Goal: Check status: Check status

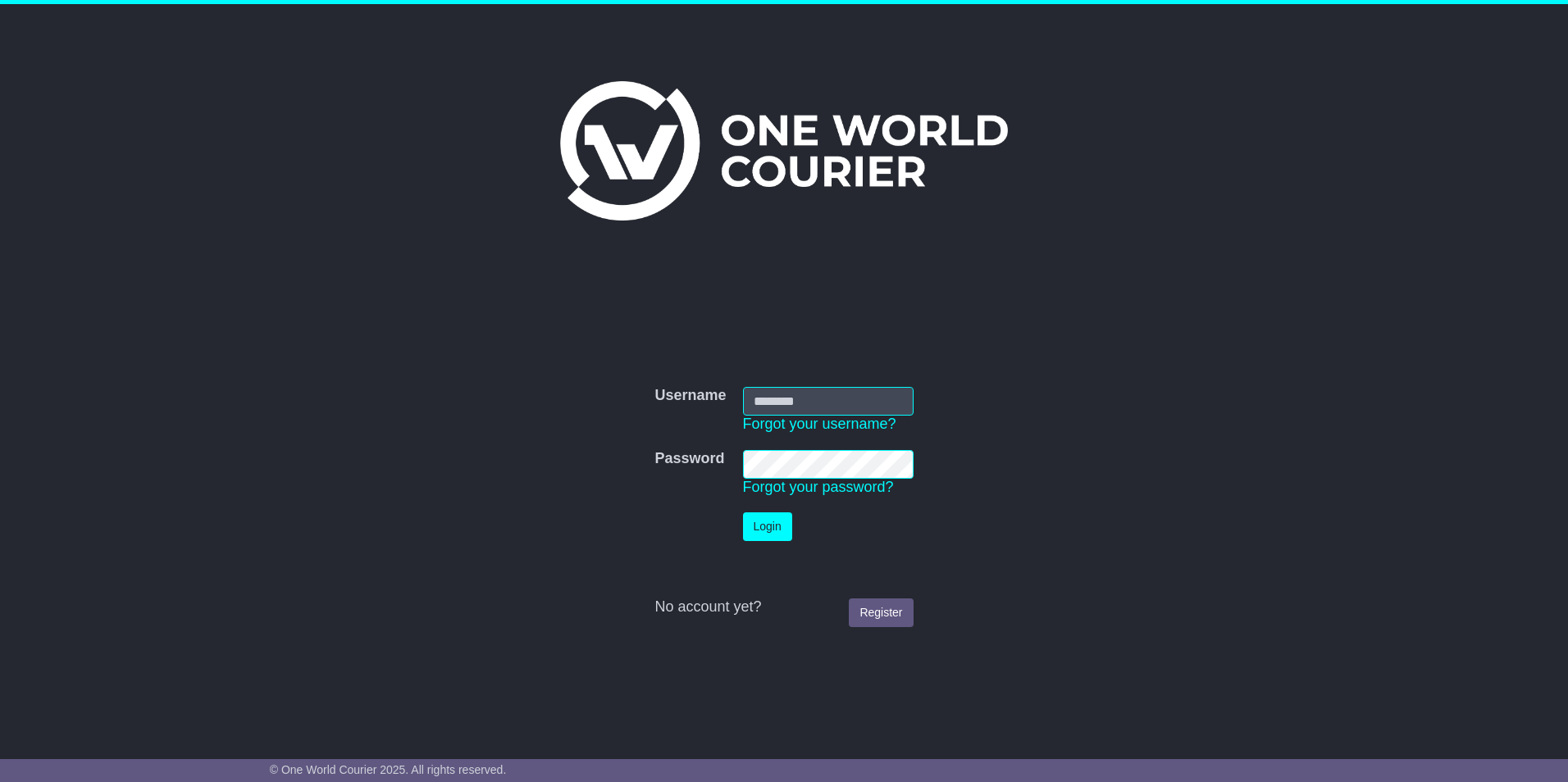
type input "******"
click at [773, 535] on button "Login" at bounding box center [767, 526] width 49 height 29
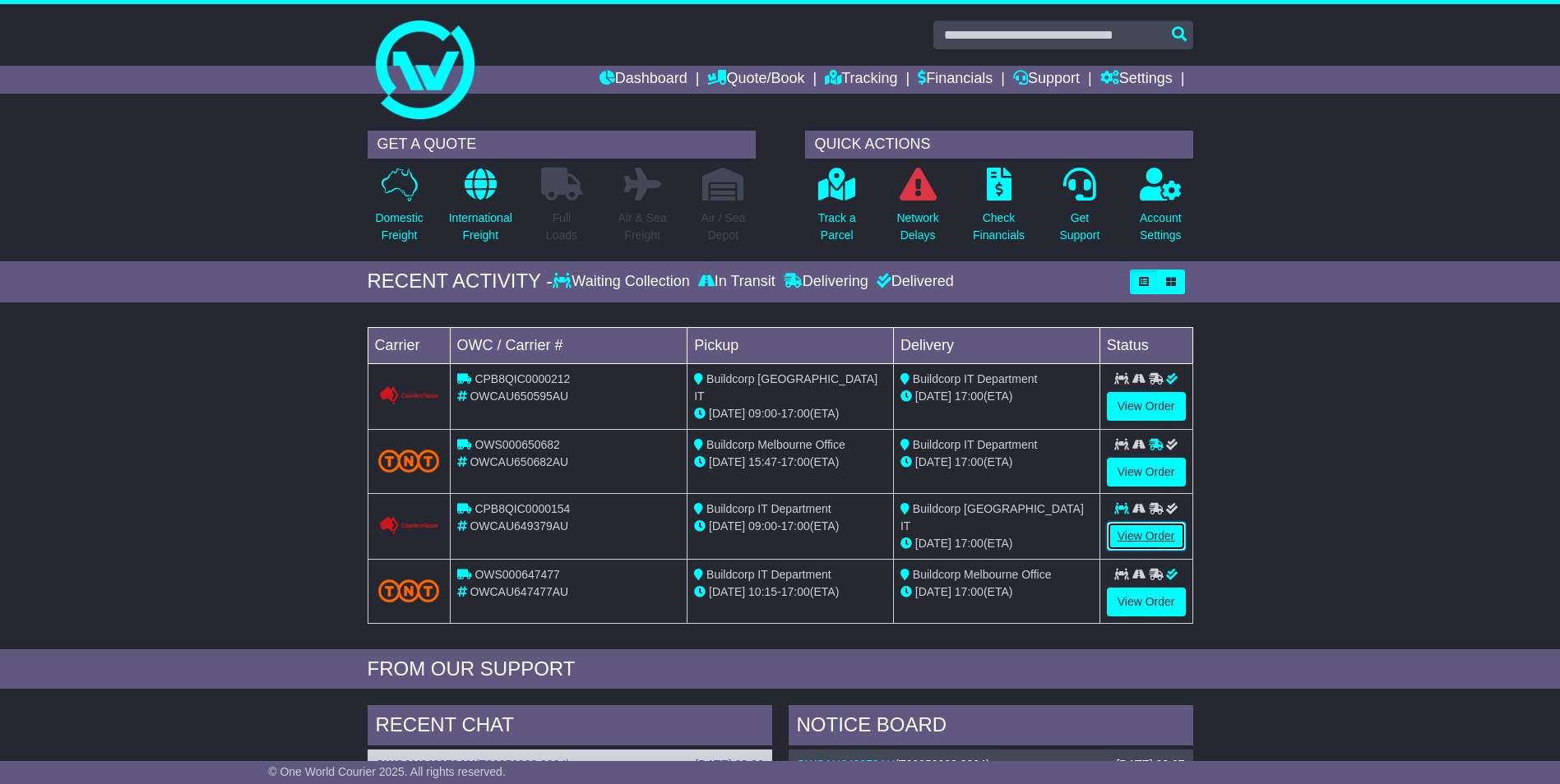
click at [1164, 531] on link "View Order" at bounding box center [1147, 536] width 79 height 29
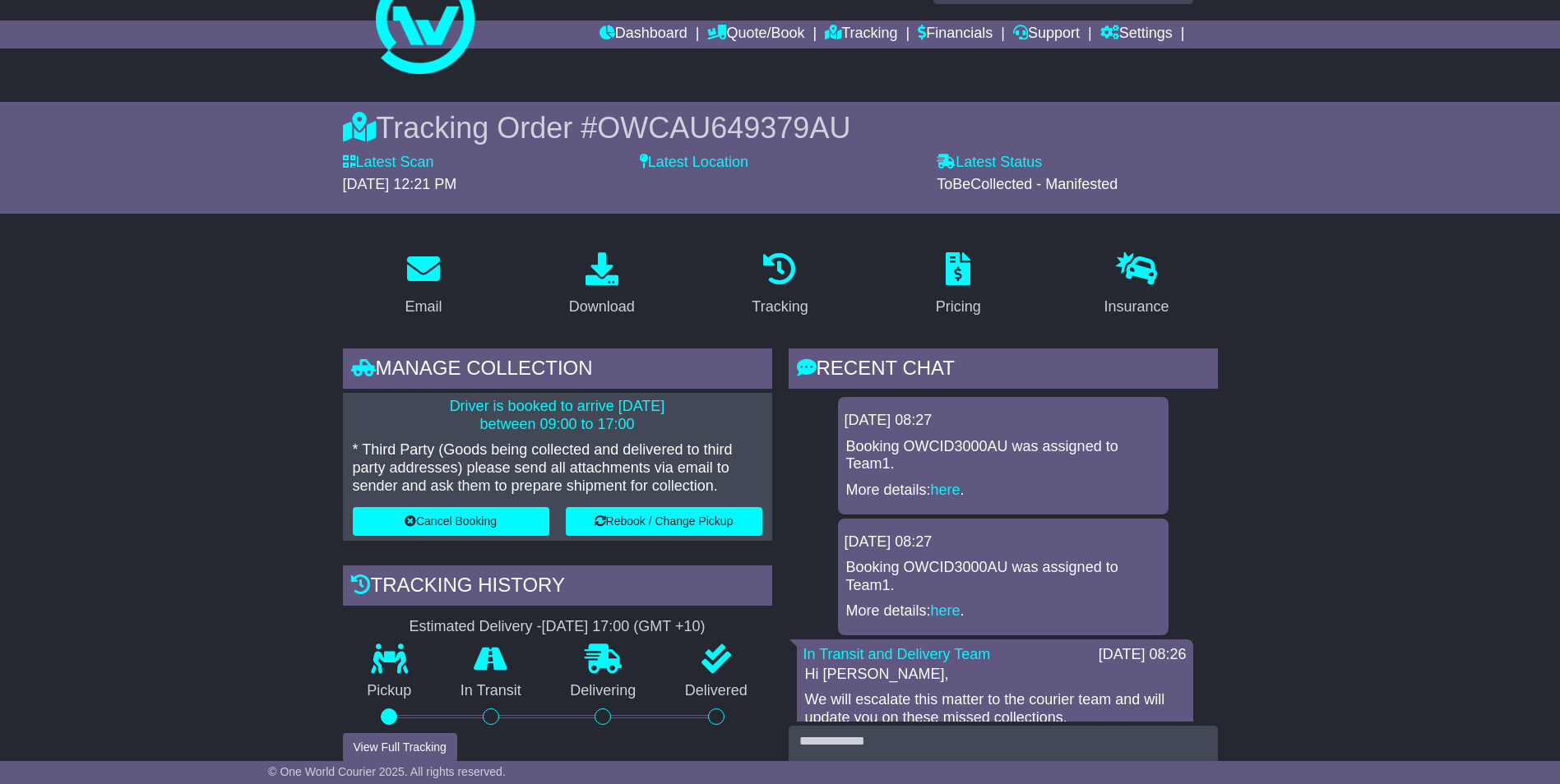
scroll to position [82, 0]
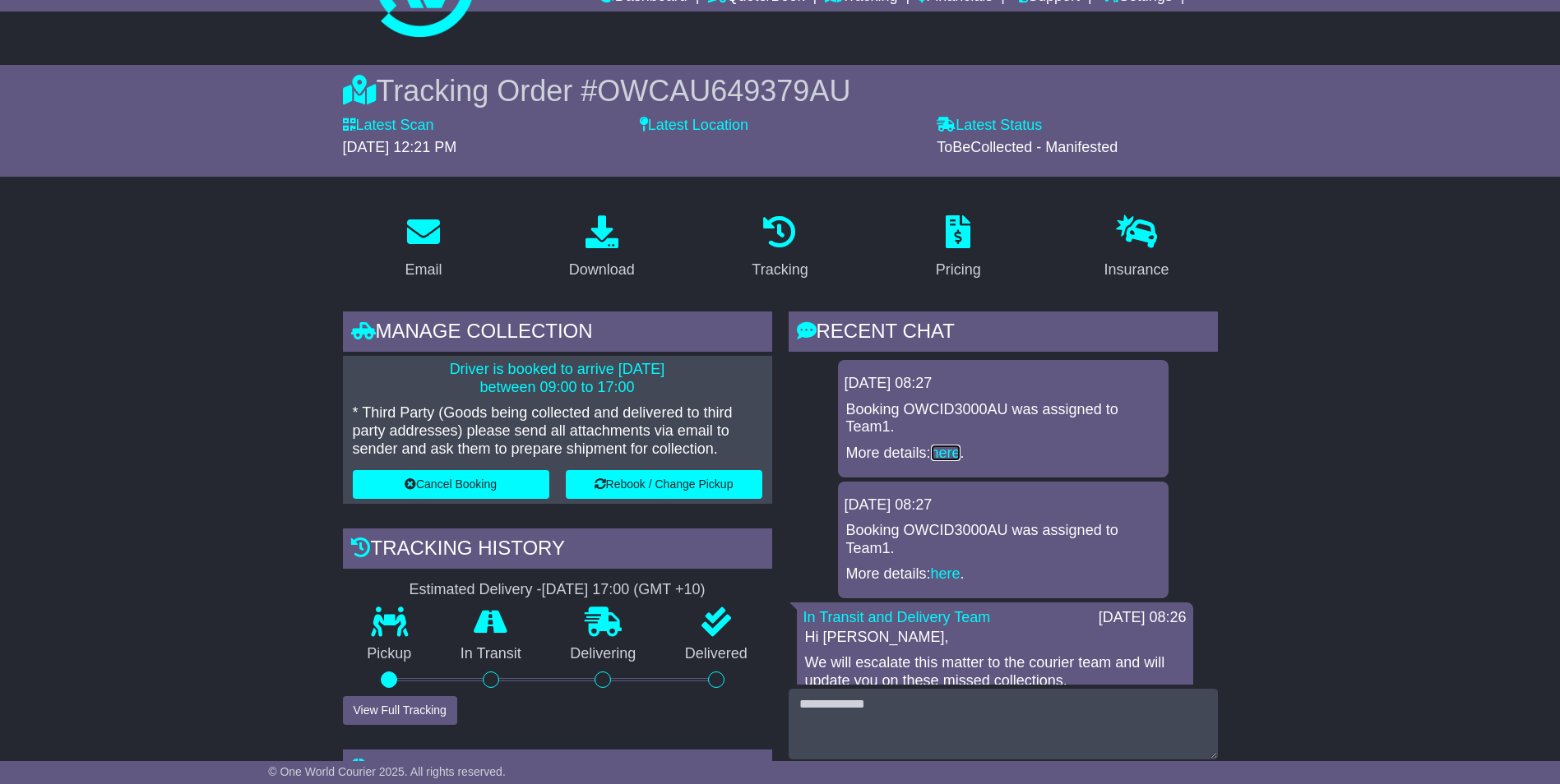
click at [957, 448] on link "here" at bounding box center [946, 453] width 30 height 17
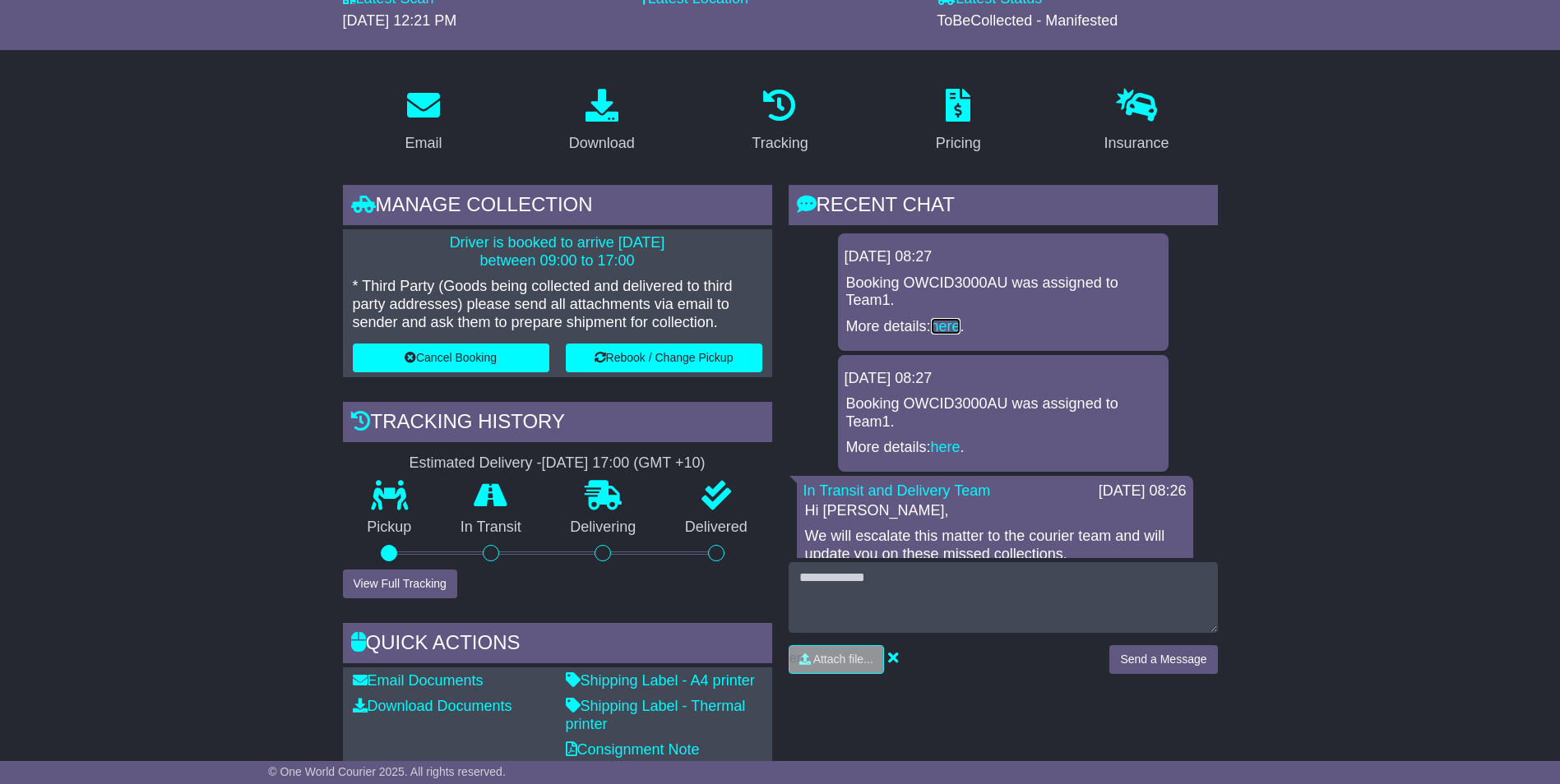
scroll to position [246, 0]
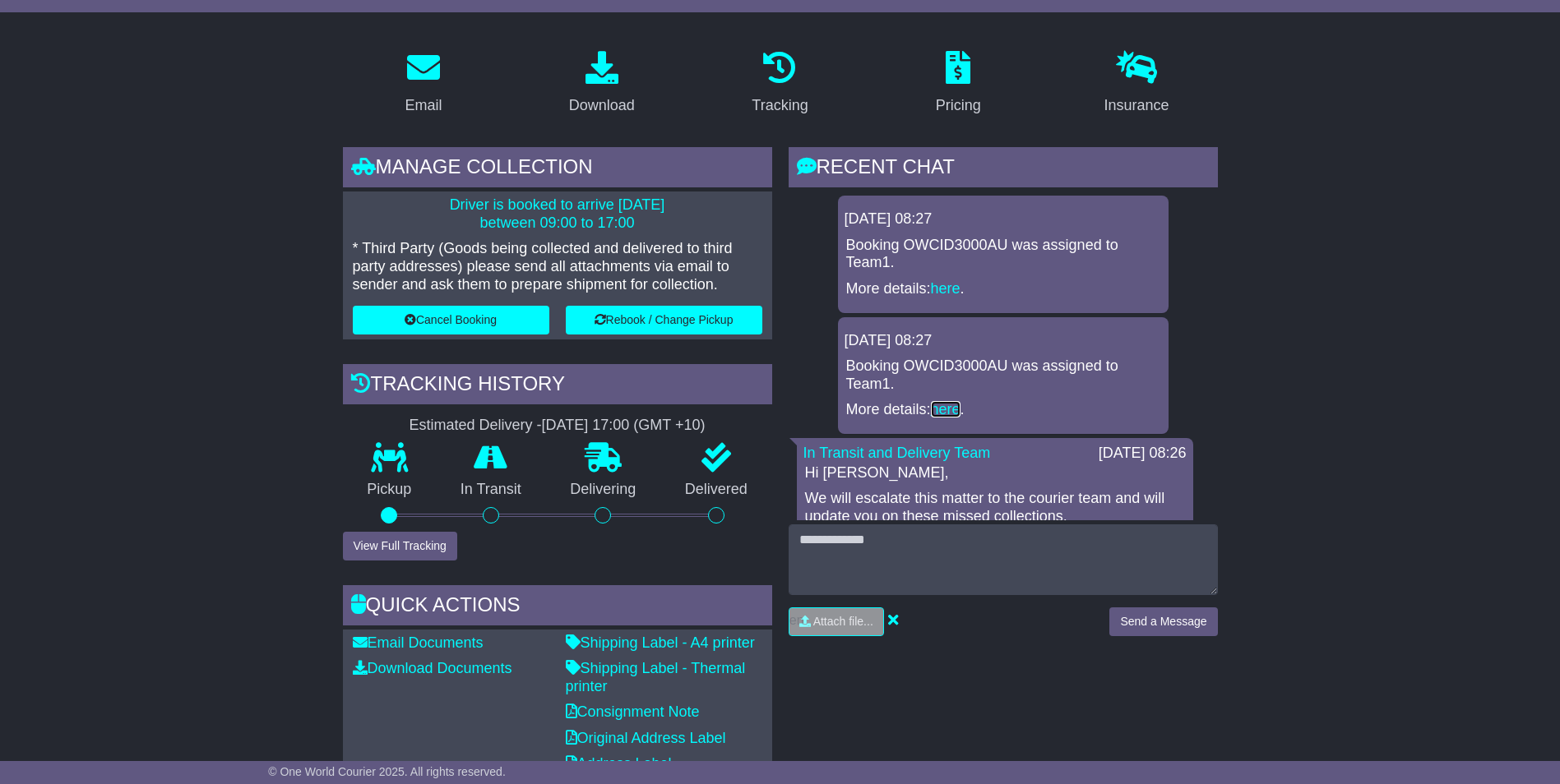
click at [947, 413] on link "here" at bounding box center [946, 410] width 30 height 17
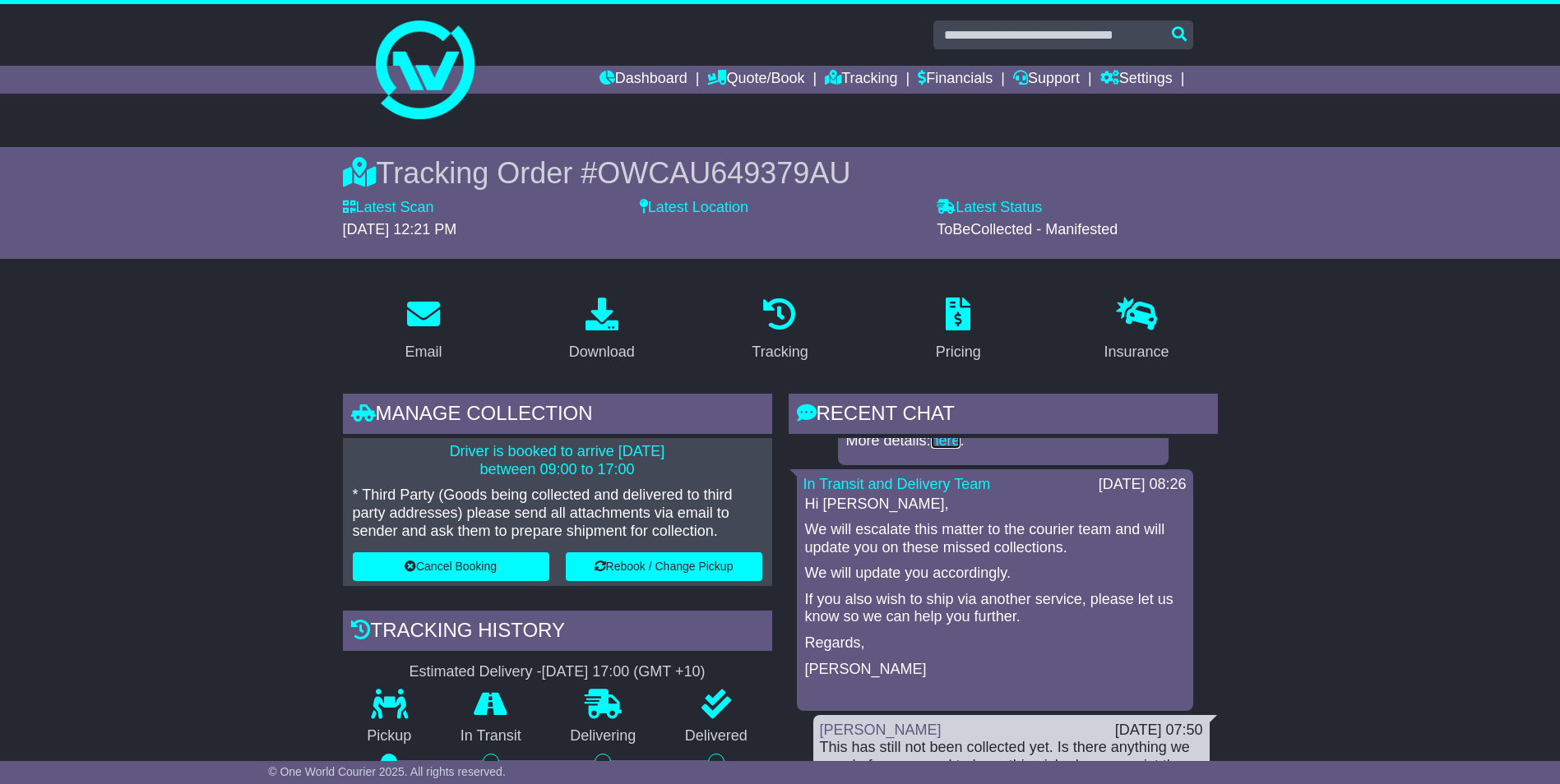
scroll to position [0, 0]
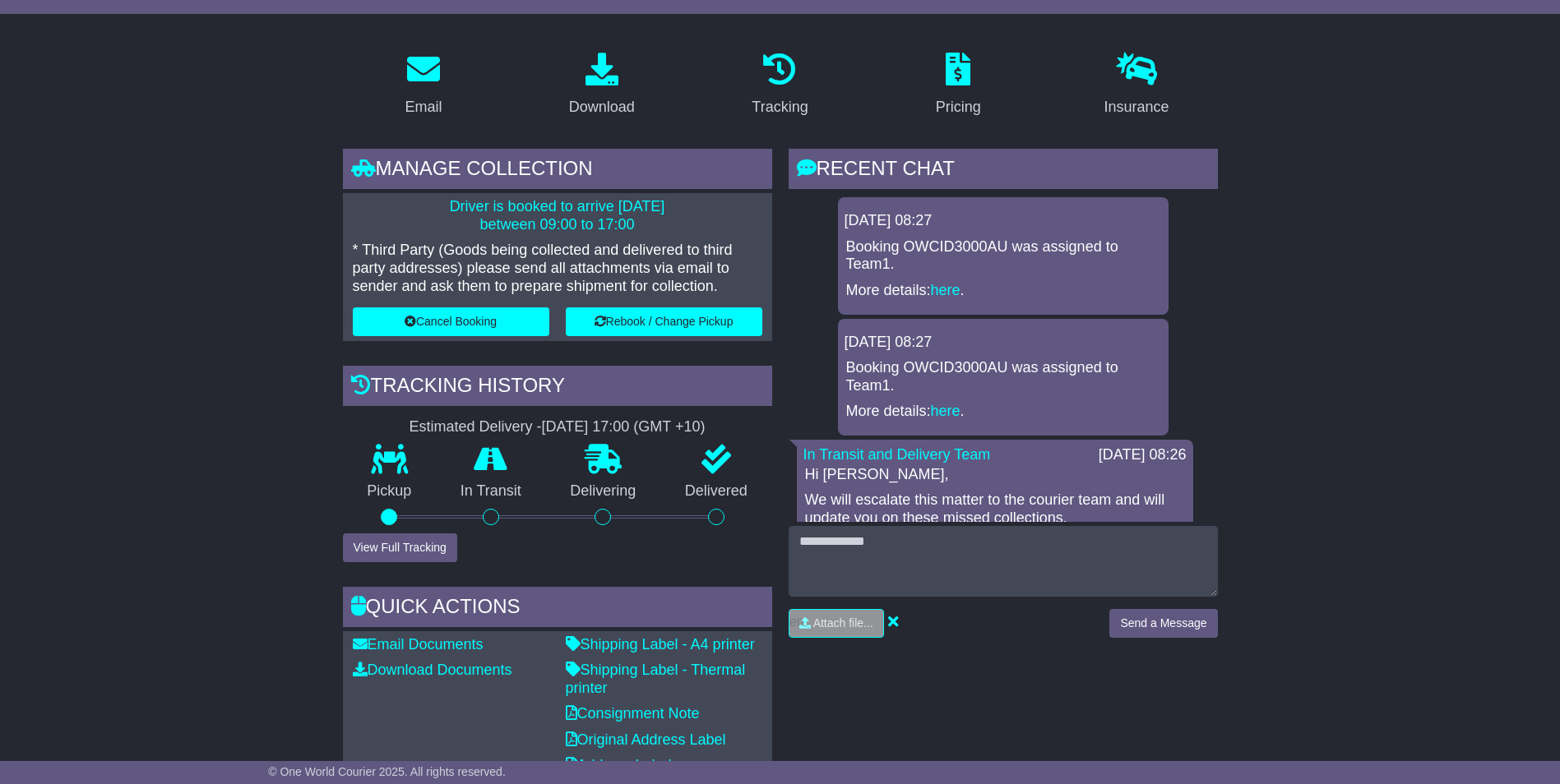
scroll to position [246, 0]
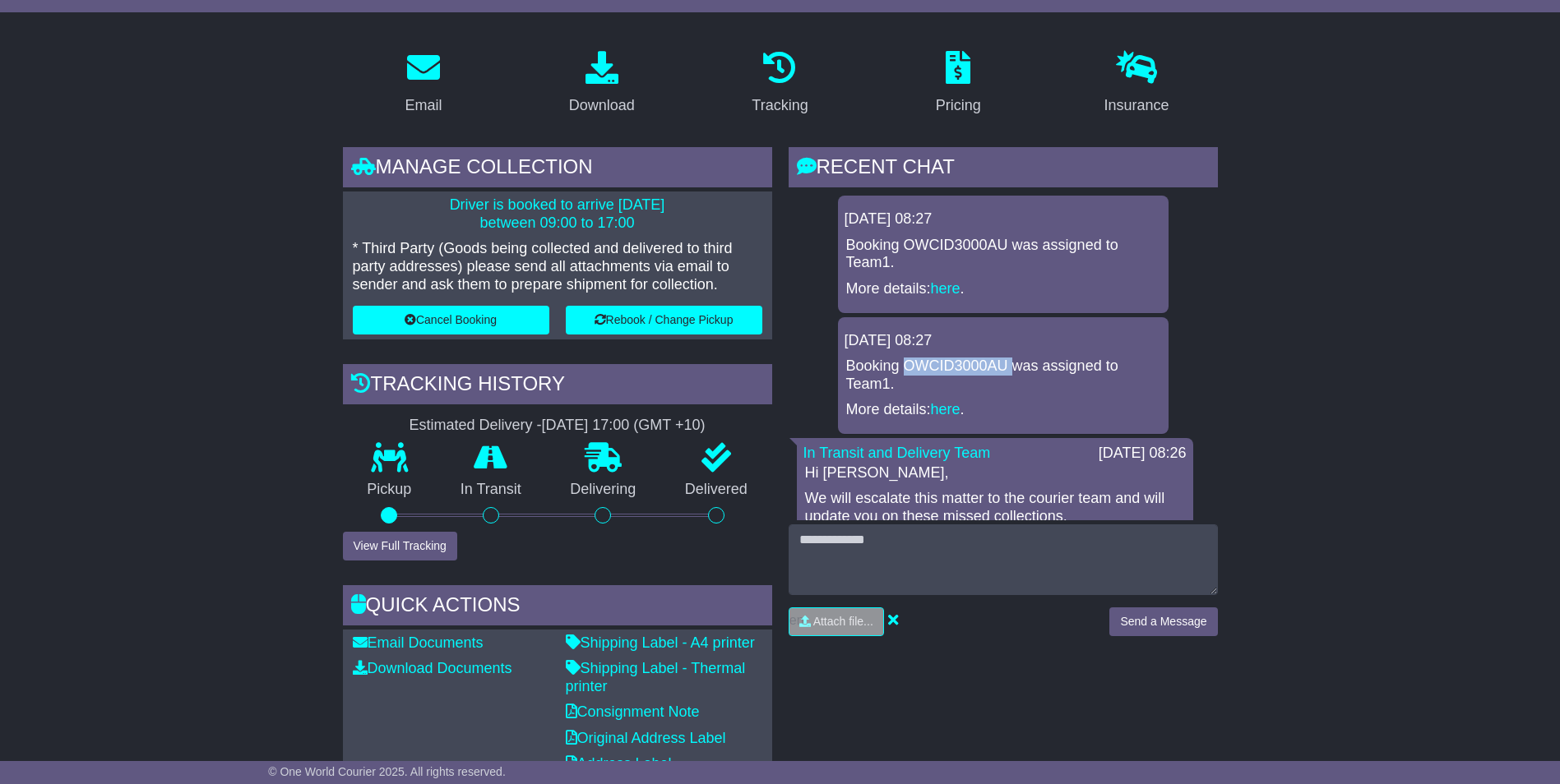
drag, startPoint x: 1009, startPoint y: 367, endPoint x: 905, endPoint y: 360, distance: 104.2
click at [905, 360] on p "Booking OWCID3000AU was assigned to Team1." at bounding box center [1003, 375] width 315 height 35
copy p "OWCID3000AU"
click at [957, 298] on p "More details: here ." at bounding box center [1003, 290] width 315 height 18
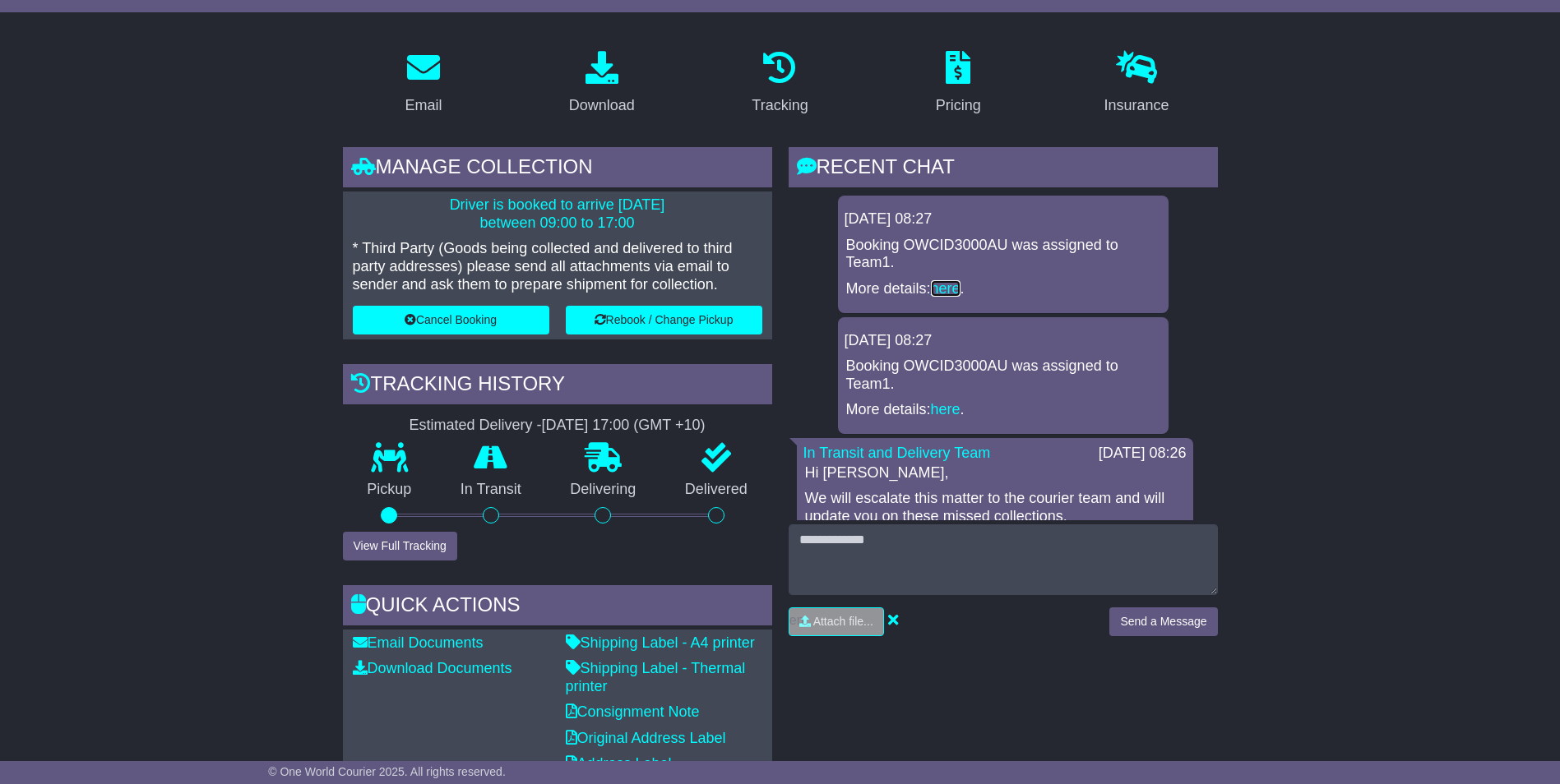
click at [959, 291] on link "here" at bounding box center [946, 289] width 30 height 17
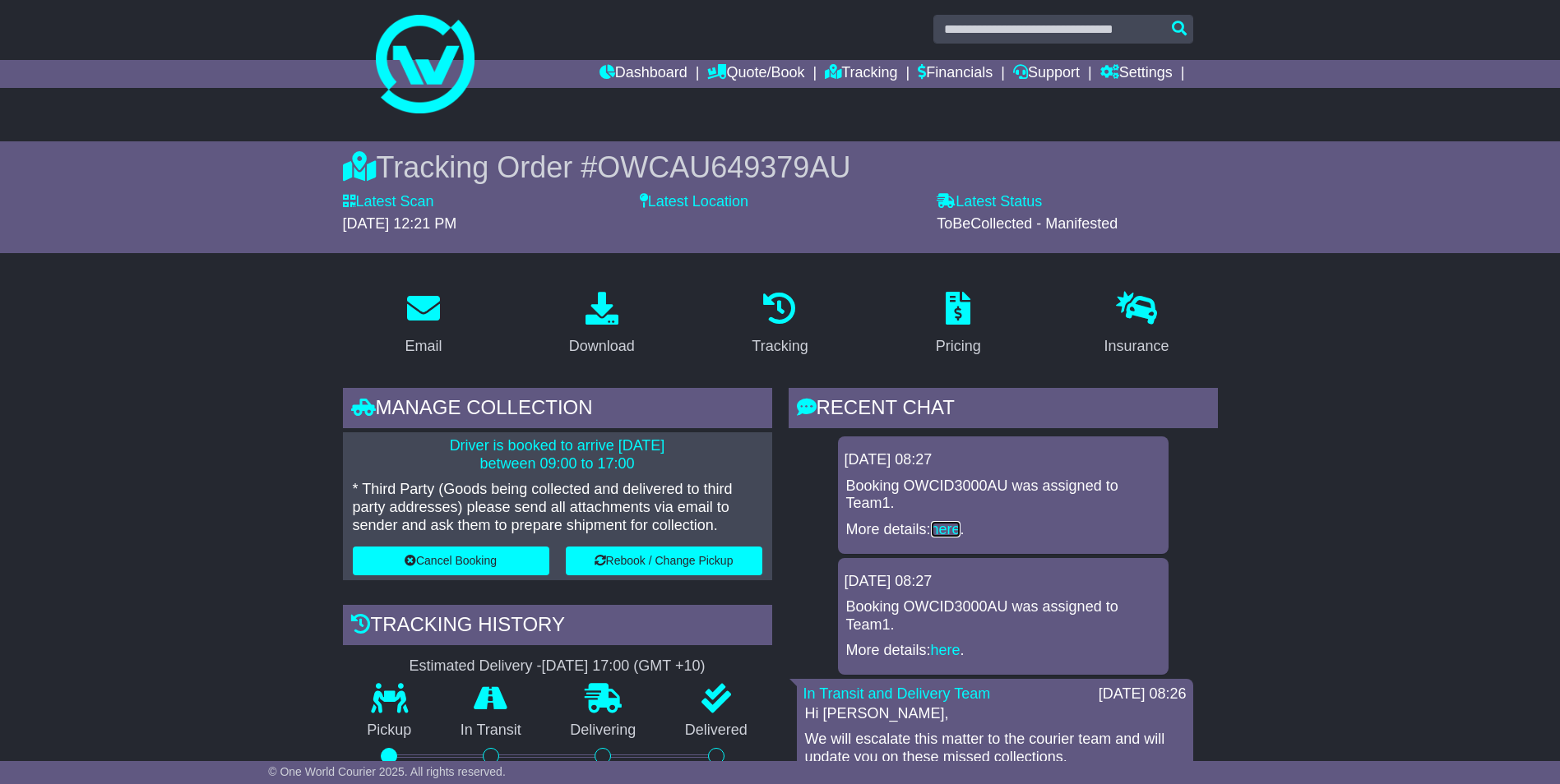
scroll to position [0, 0]
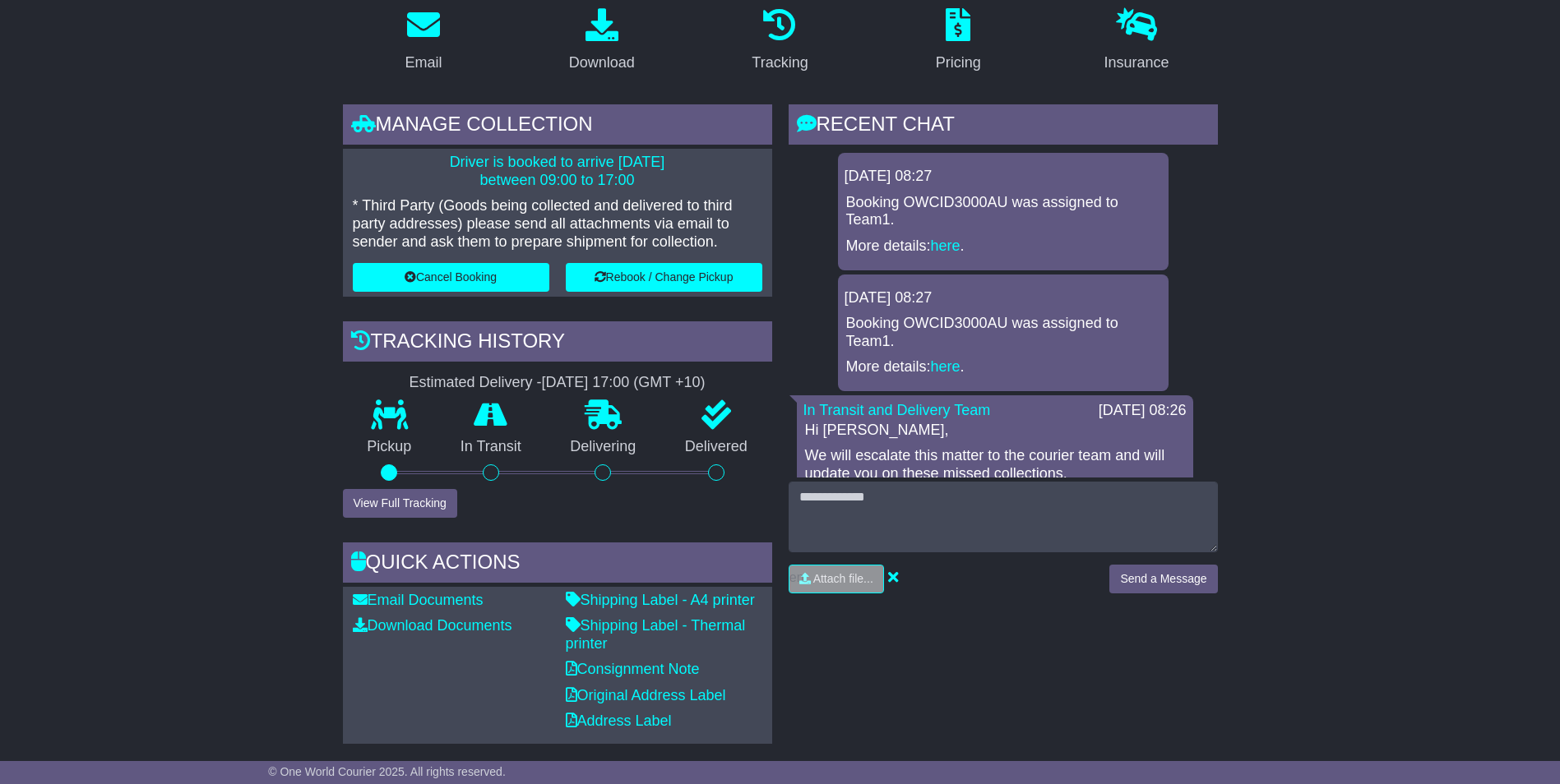
scroll to position [329, 0]
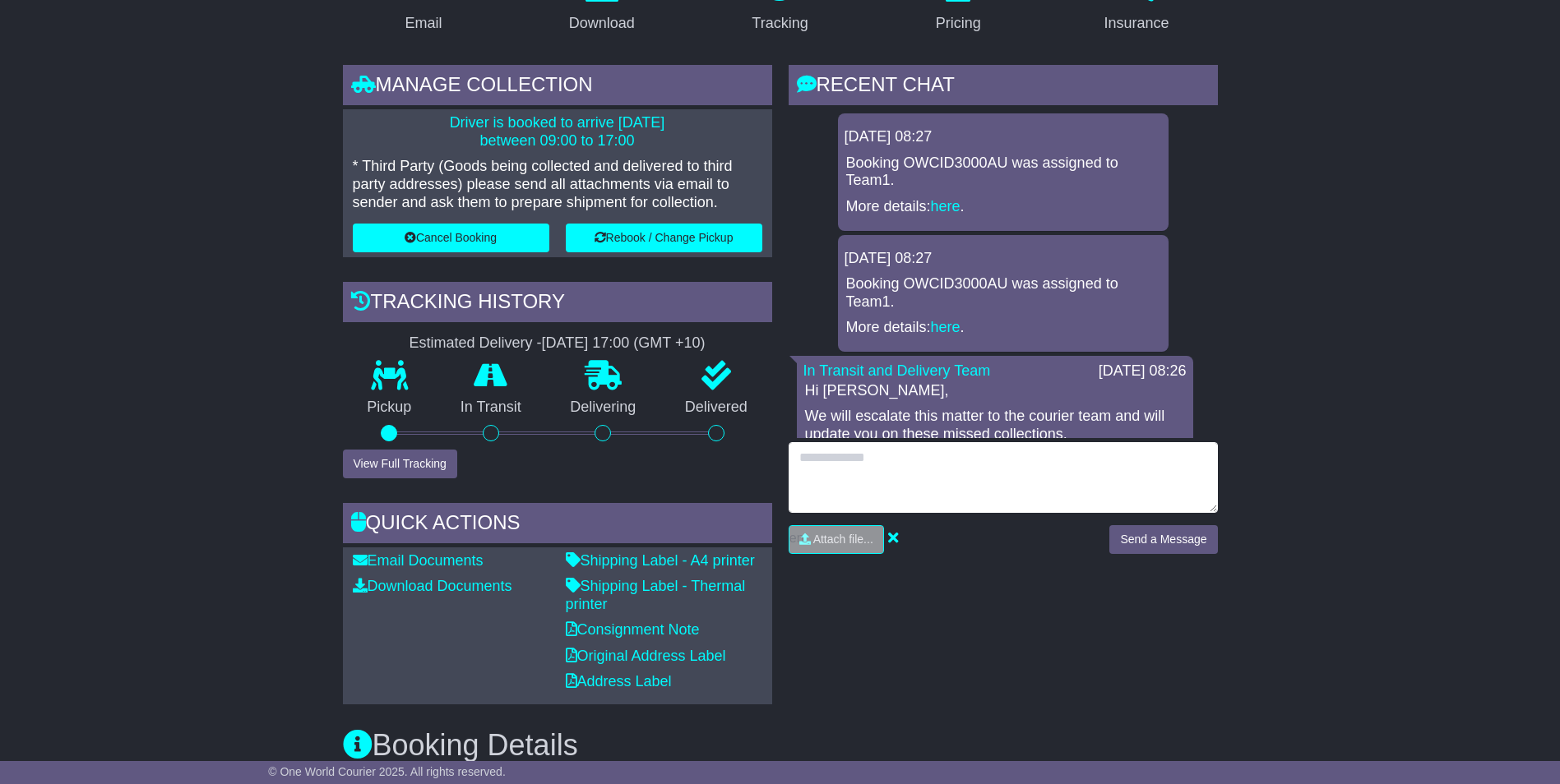
click at [920, 466] on textarea at bounding box center [1003, 478] width 429 height 71
click at [988, 466] on textarea at bounding box center [1003, 478] width 429 height 71
type textarea "**********"
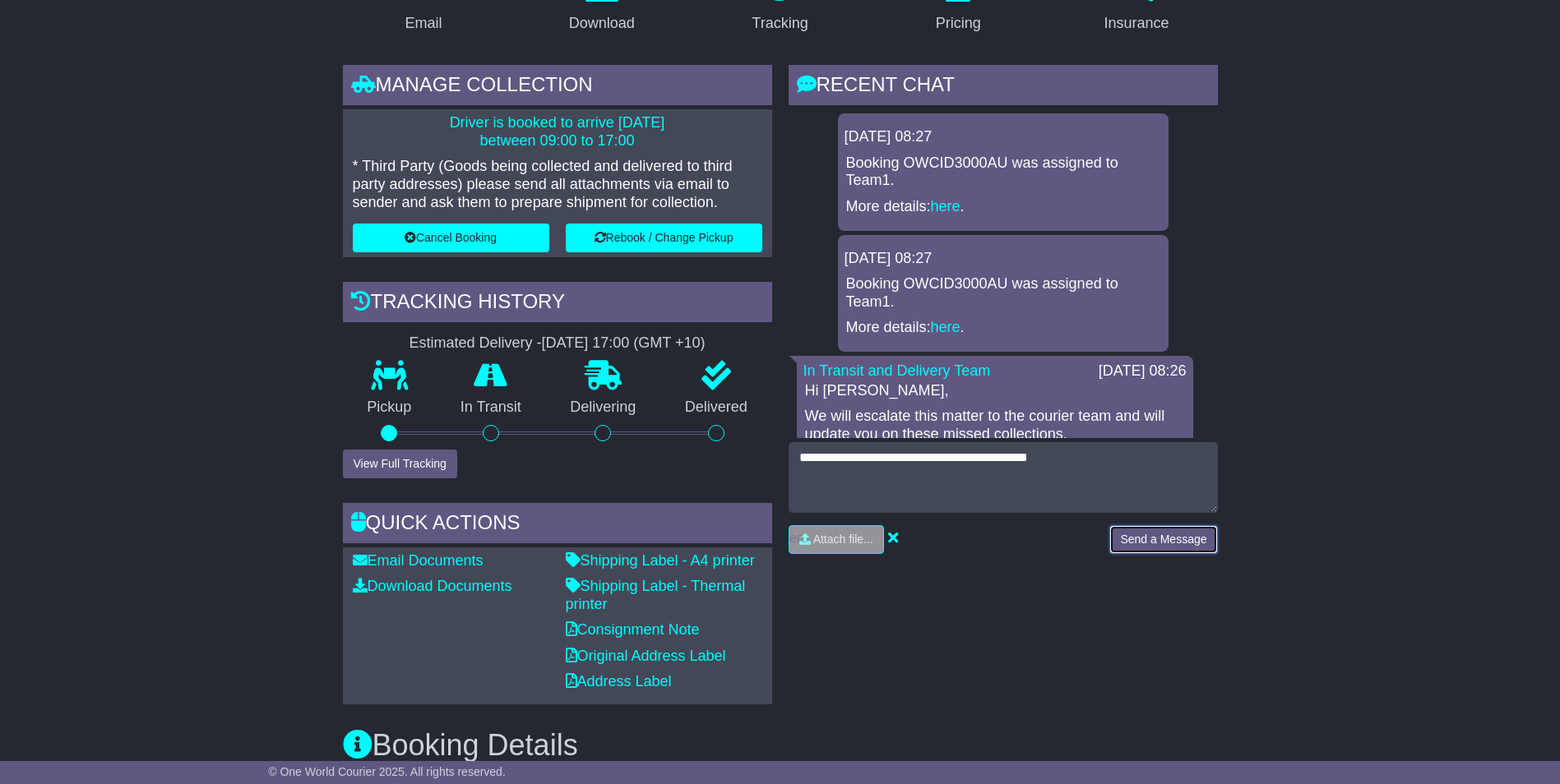
click at [1173, 540] on button "Send a Message" at bounding box center [1163, 540] width 108 height 29
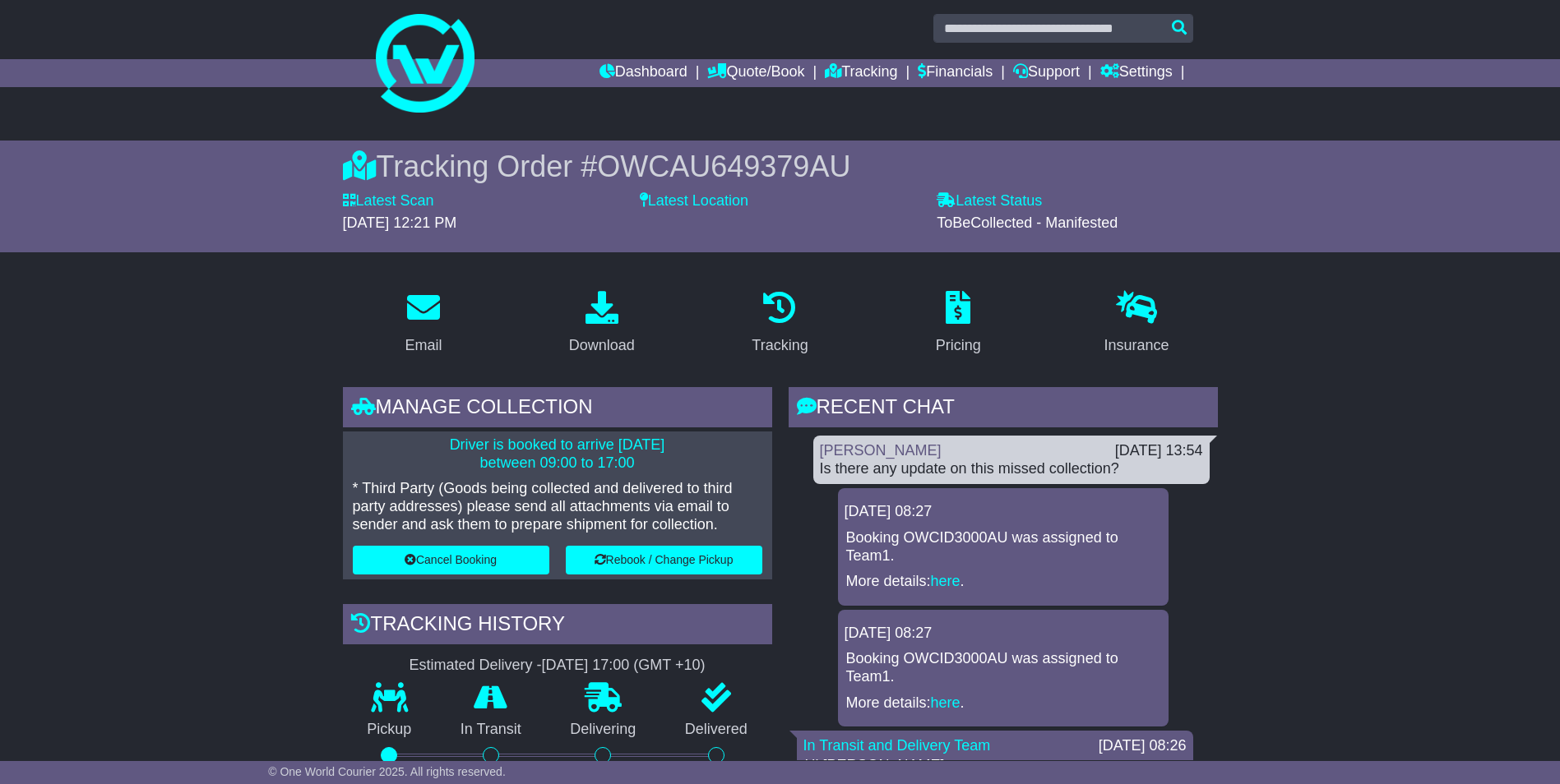
scroll to position [0, 0]
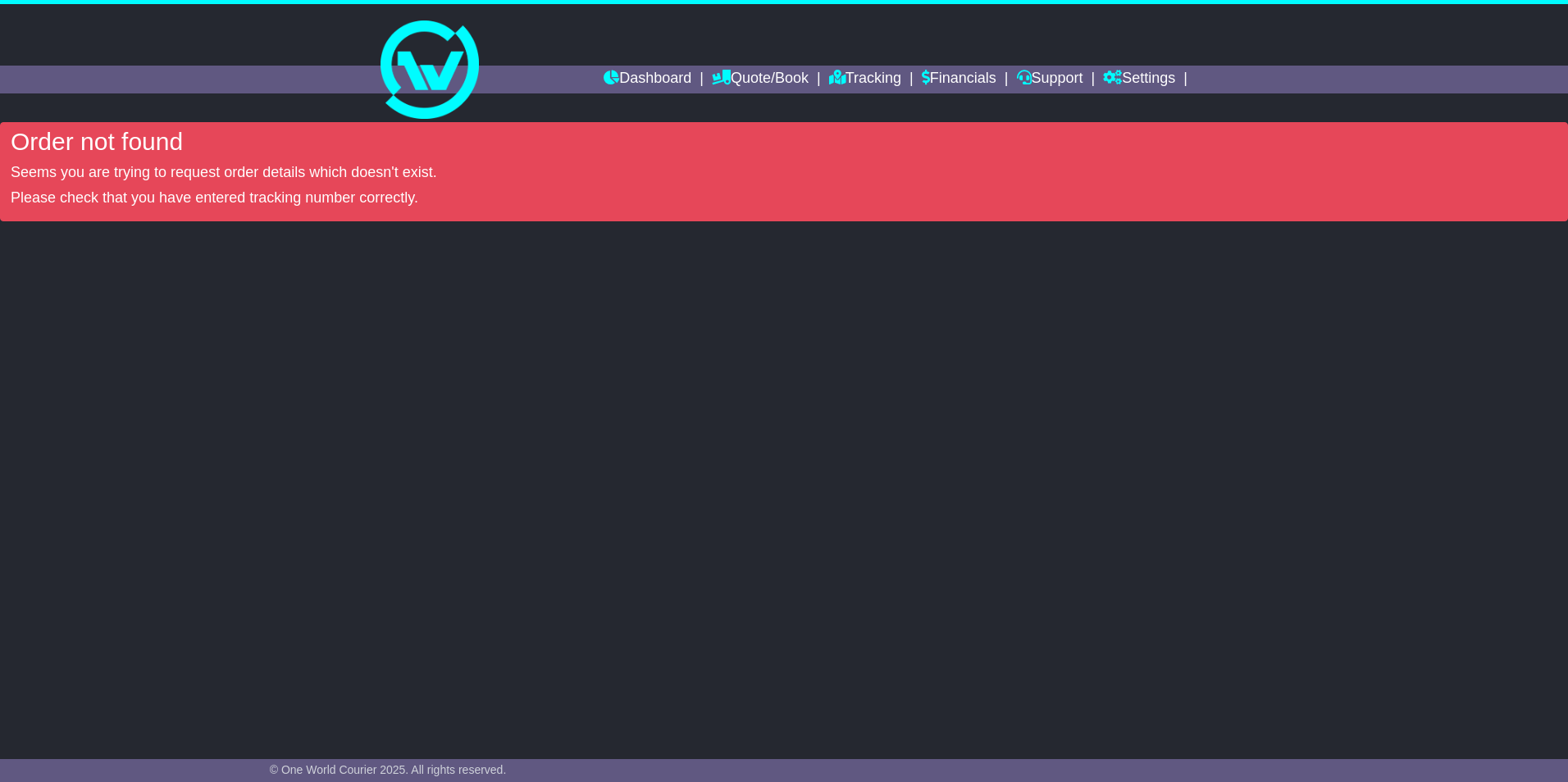
click at [521, 349] on div "Order not found Seems you are trying to request order details which doesn't exi…" at bounding box center [784, 428] width 1568 height 611
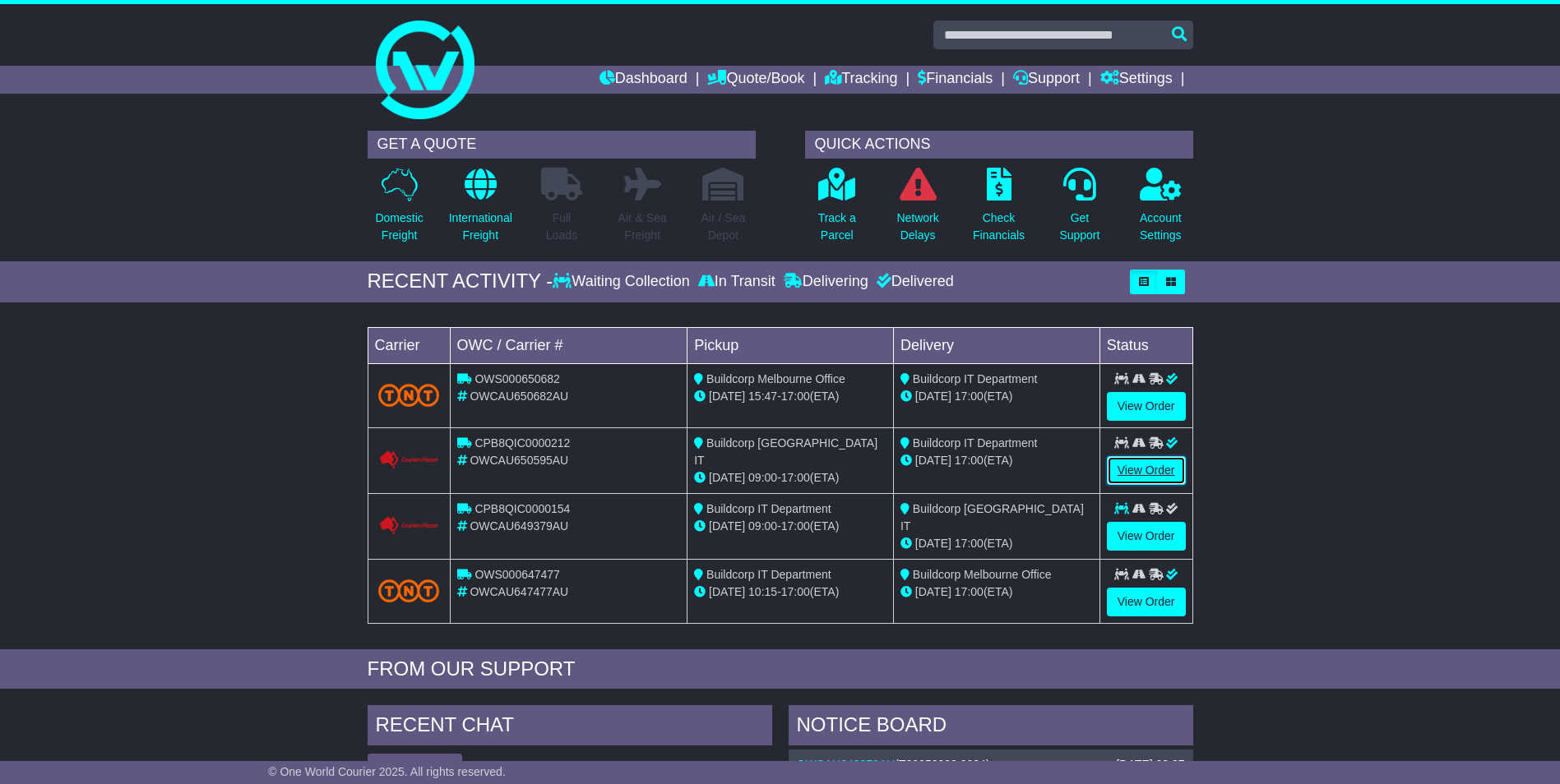
click at [1143, 461] on link "View Order" at bounding box center [1147, 470] width 79 height 29
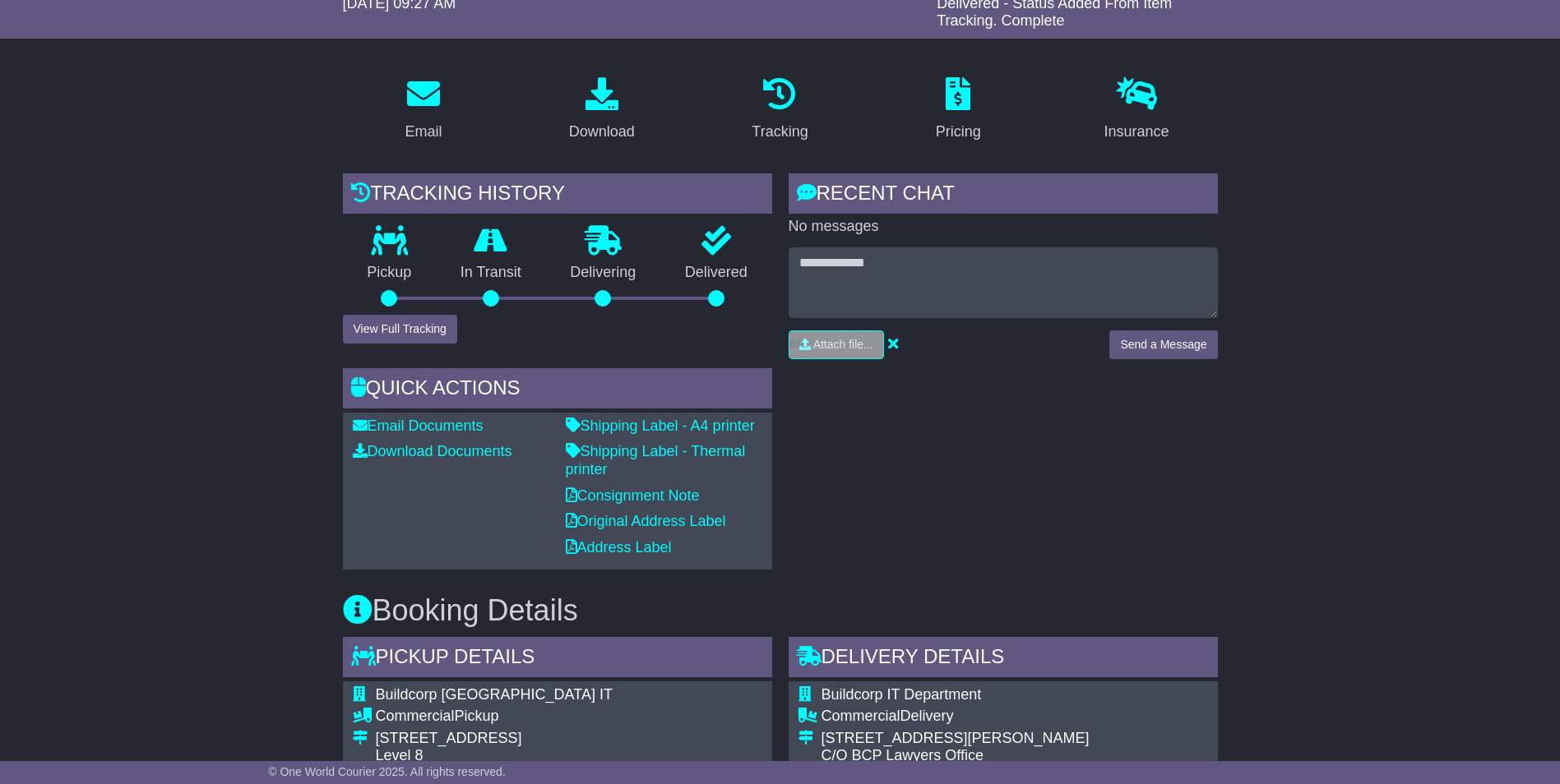
scroll to position [82, 0]
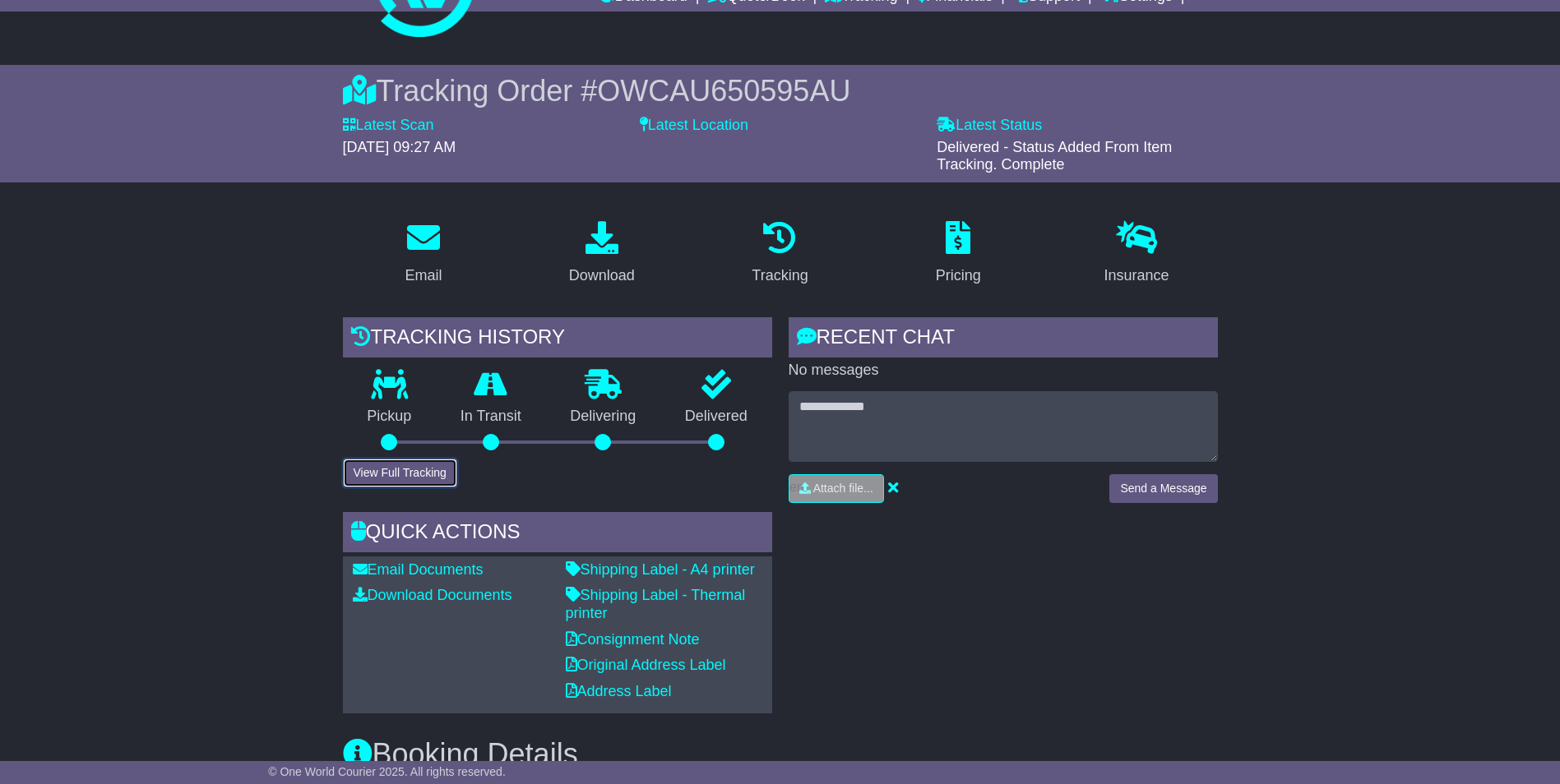
click at [397, 470] on button "View Full Tracking" at bounding box center [400, 472] width 114 height 29
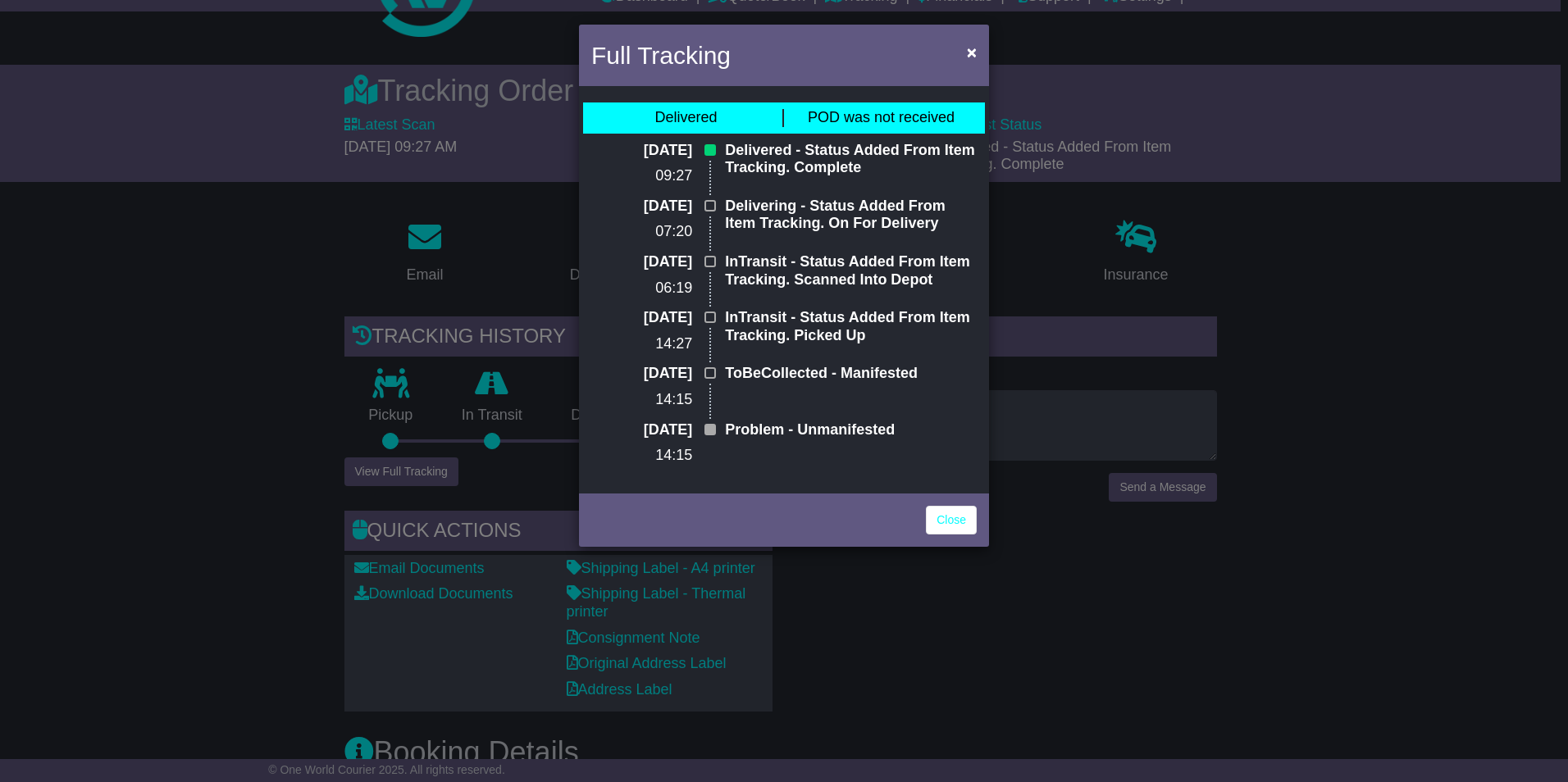
click at [688, 109] on div "Delivered" at bounding box center [685, 119] width 63 height 18
click at [866, 123] on span "POD was not received" at bounding box center [881, 118] width 147 height 17
click at [714, 206] on span at bounding box center [710, 206] width 11 height 11
click at [661, 173] on p "09:27" at bounding box center [642, 177] width 101 height 18
click at [761, 190] on div "Delivered - Status Added From Item Tracking. Complete" at bounding box center [851, 169] width 269 height 56
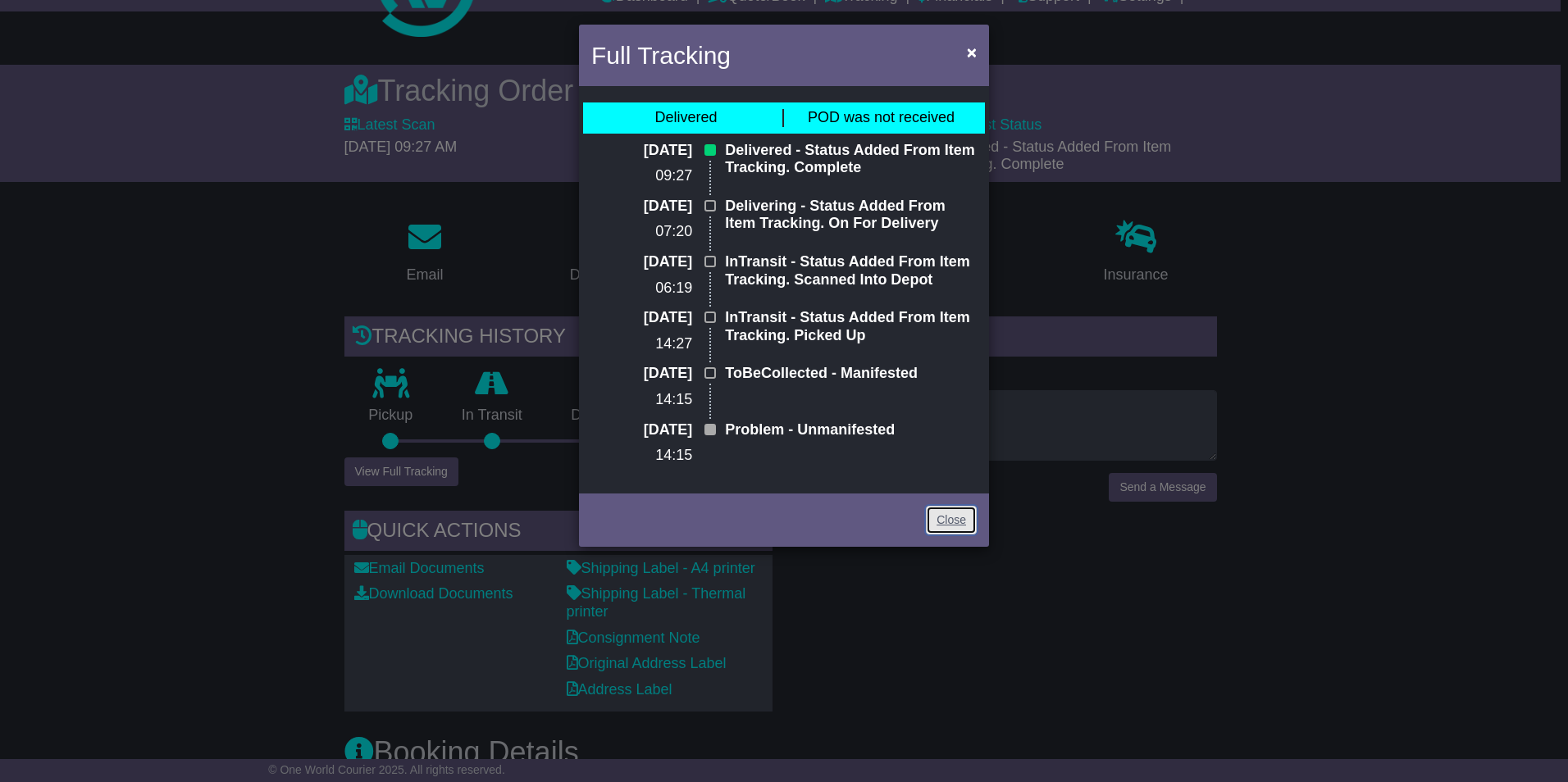
click at [970, 529] on link "Close" at bounding box center [950, 520] width 51 height 29
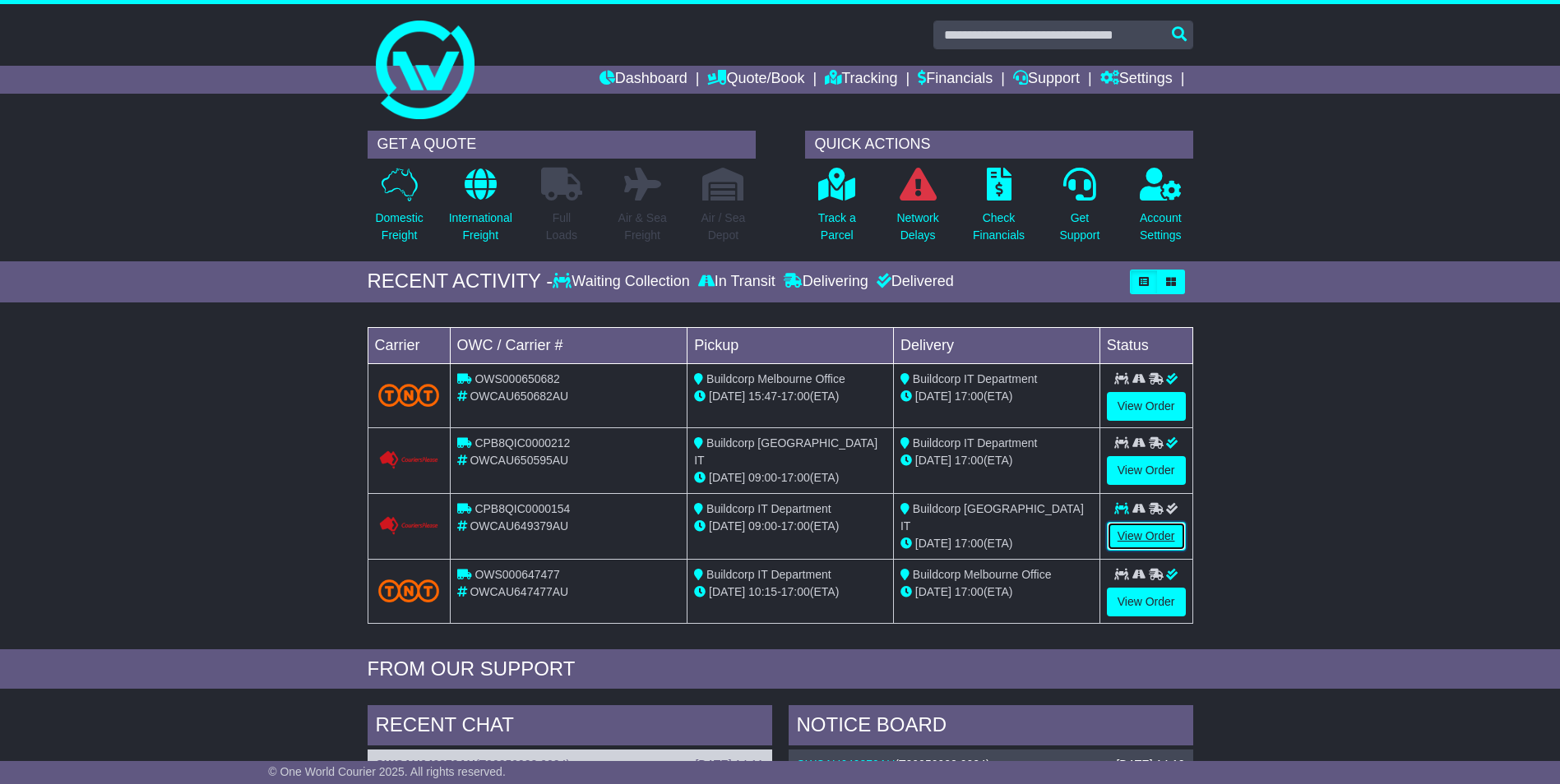
click at [1149, 529] on link "View Order" at bounding box center [1147, 536] width 79 height 29
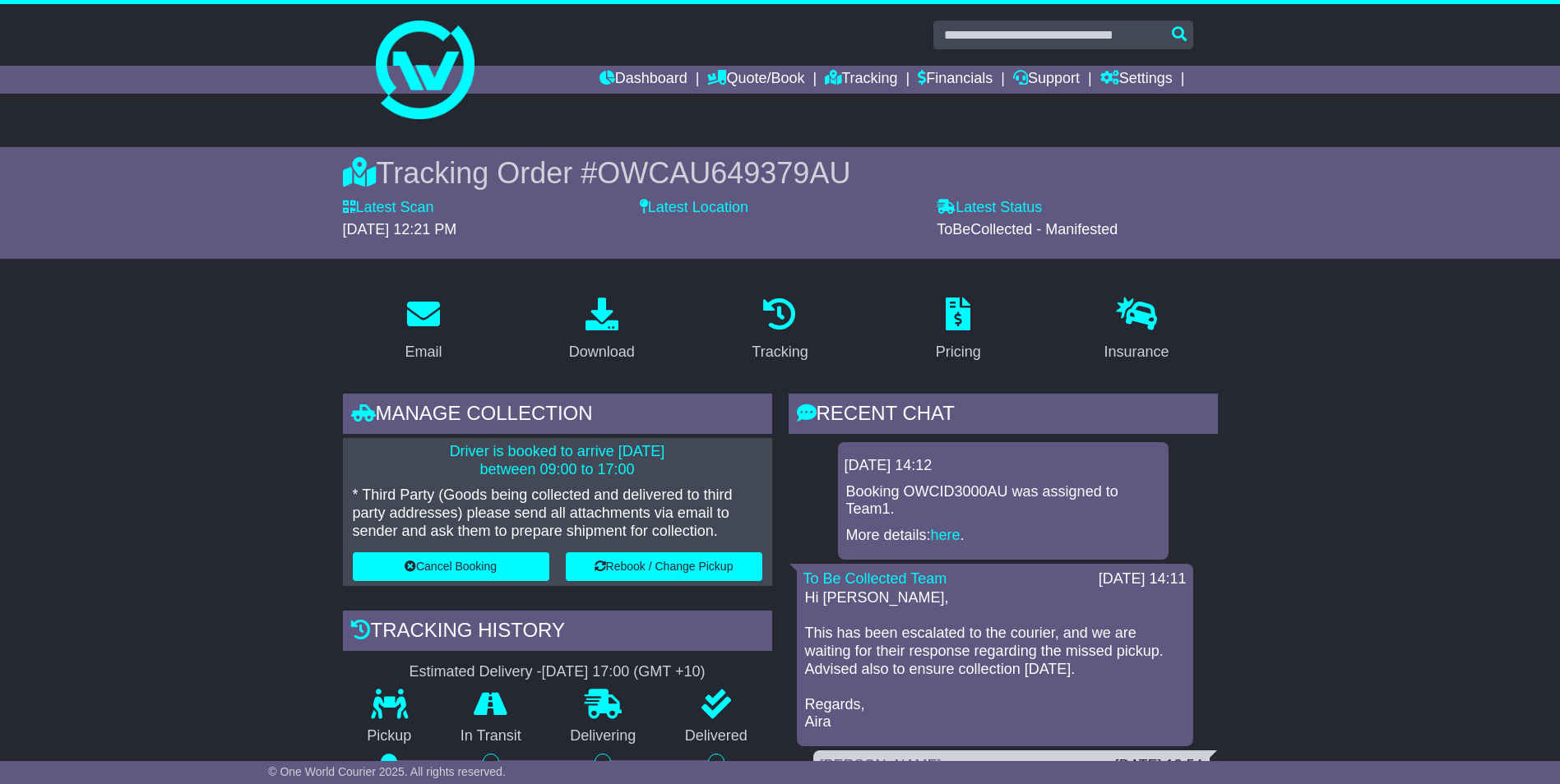
click at [952, 534] on link "here" at bounding box center [946, 535] width 30 height 17
